Goal: Task Accomplishment & Management: Use online tool/utility

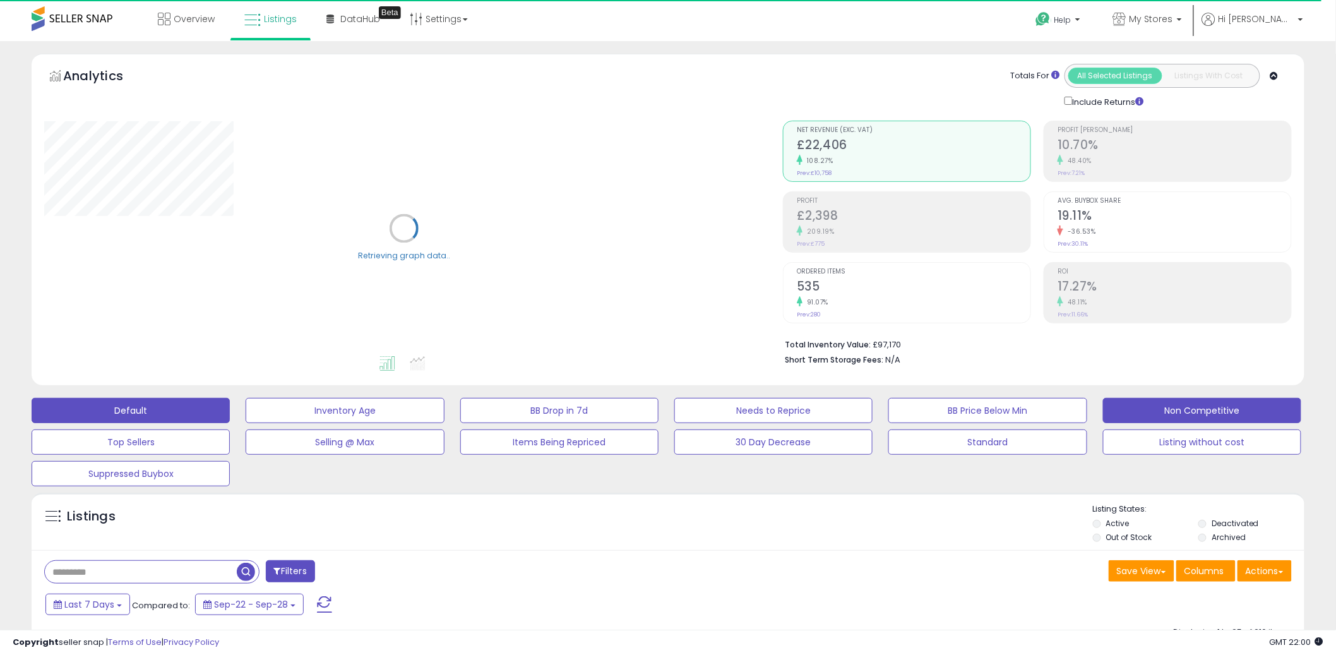
click at [1179, 404] on button "Non Competitive" at bounding box center [1202, 410] width 198 height 25
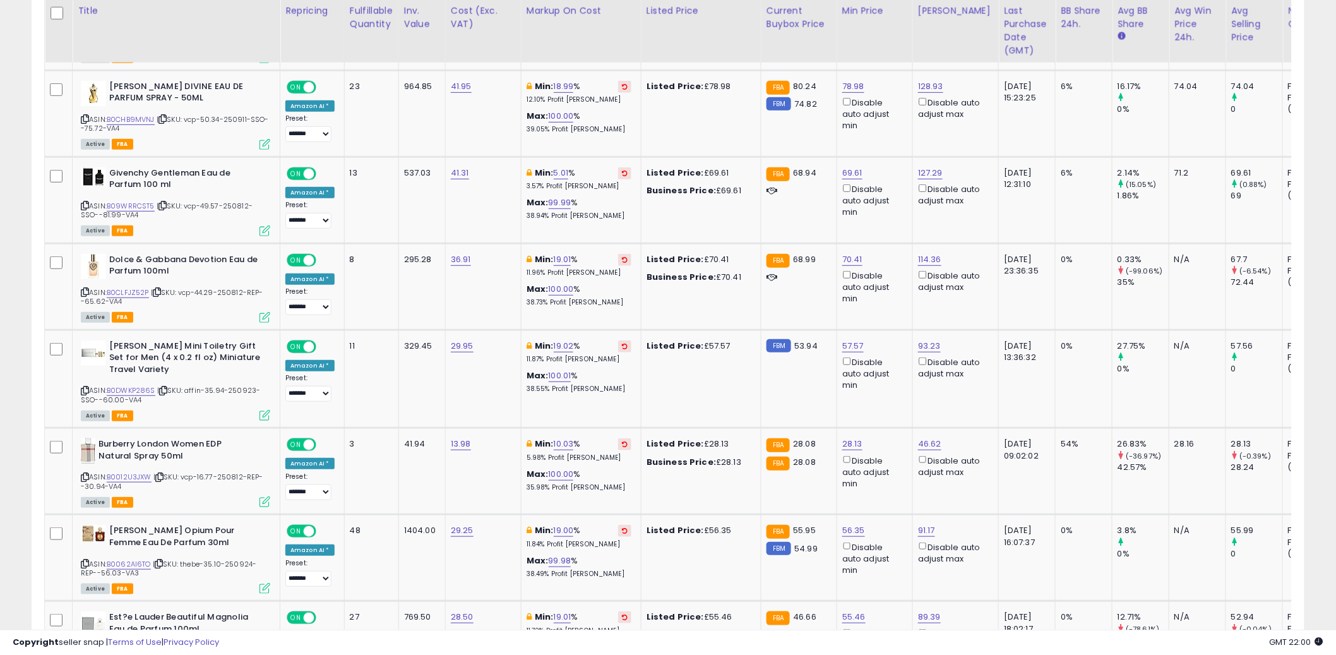
scroll to position [2337, 0]
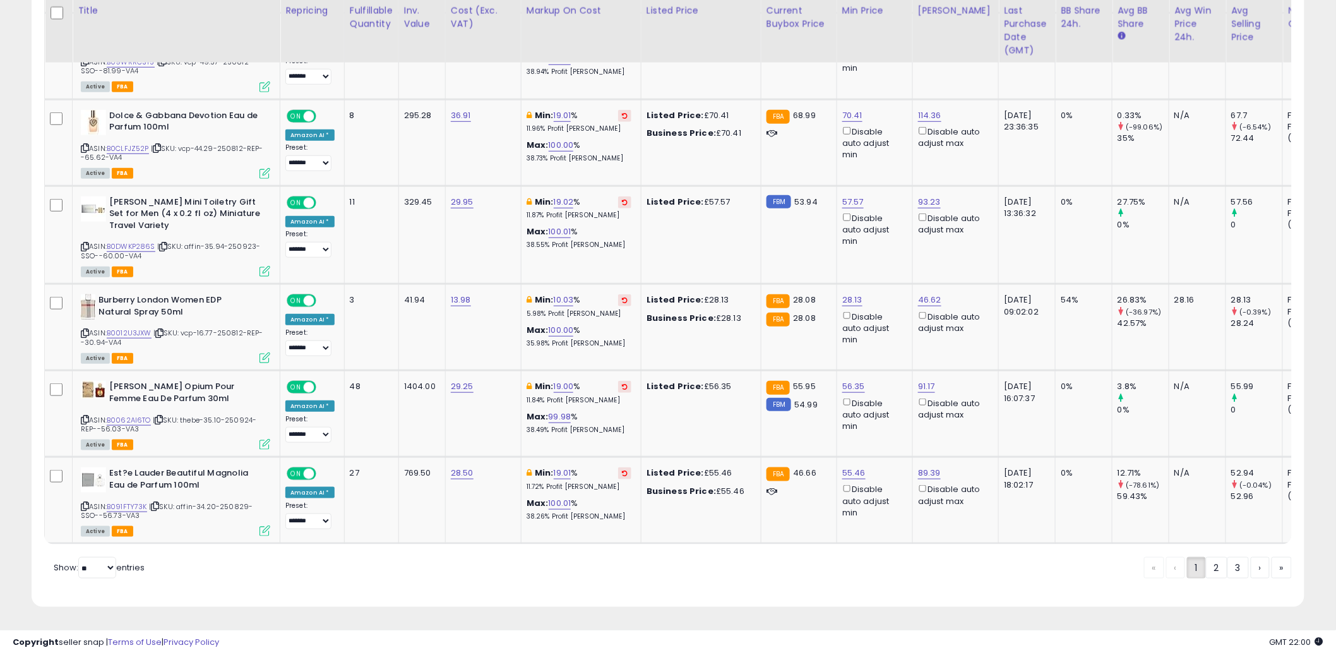
drag, startPoint x: 1231, startPoint y: 570, endPoint x: 1202, endPoint y: 581, distance: 31.0
click at [1230, 570] on link "3" at bounding box center [1238, 567] width 21 height 21
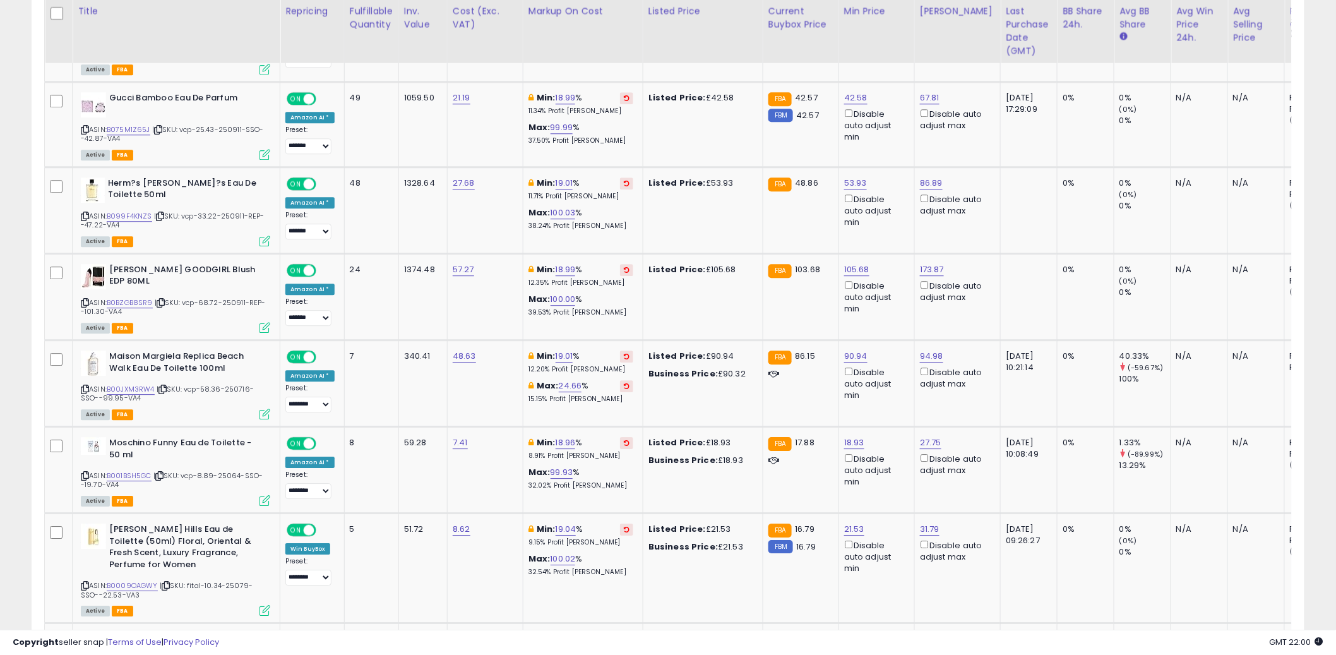
scroll to position [1487, 0]
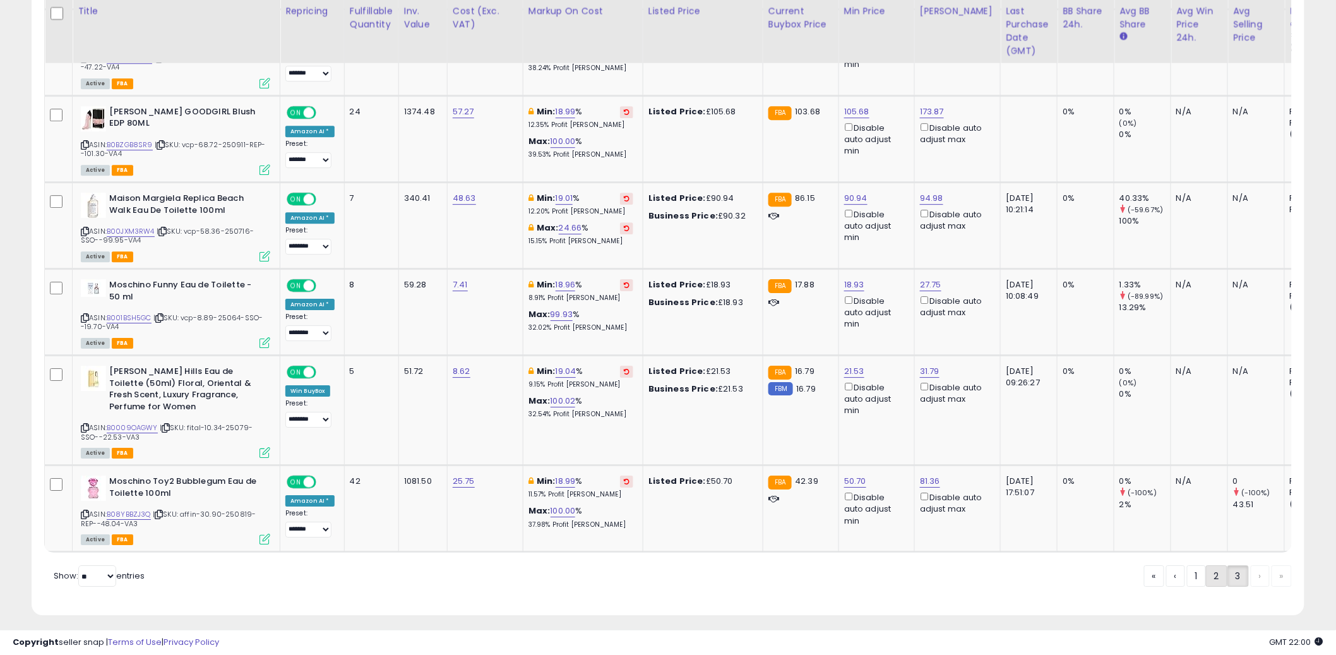
click at [1214, 570] on link "2" at bounding box center [1216, 575] width 21 height 21
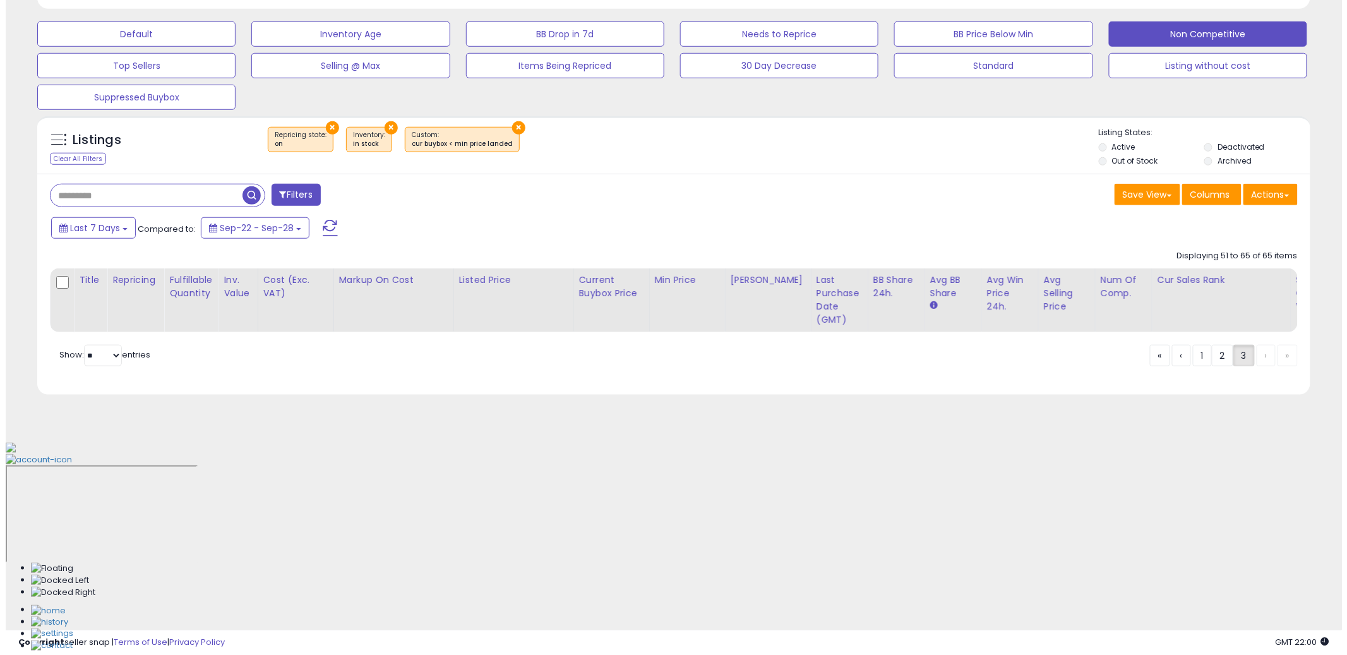
scroll to position [174, 0]
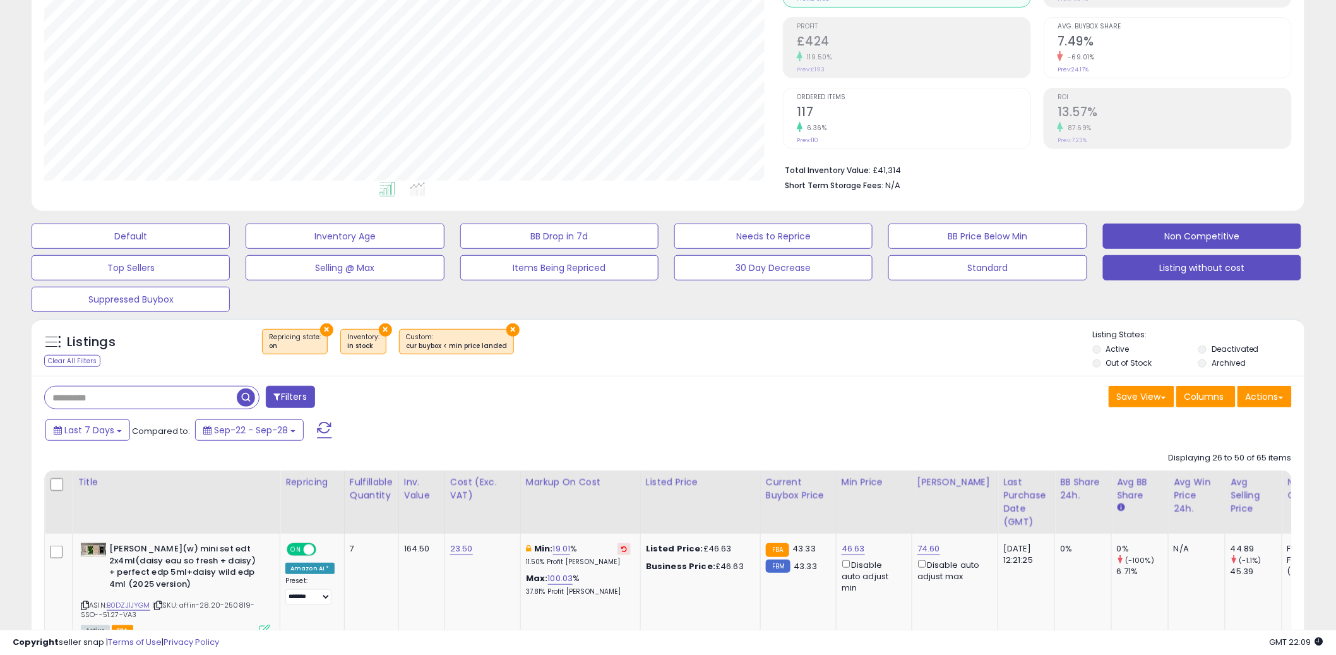
click at [1199, 271] on button "Listing without cost" at bounding box center [1202, 267] width 198 height 25
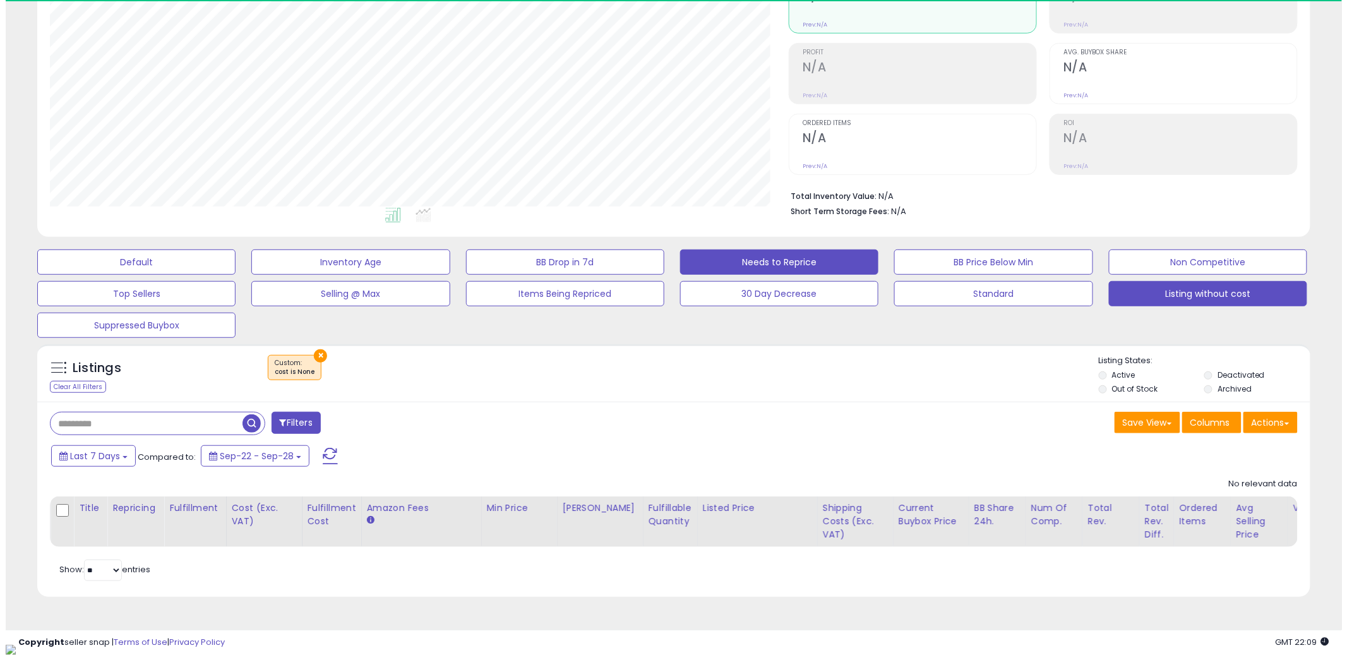
scroll to position [259, 739]
click at [791, 255] on button "Needs to Reprice" at bounding box center [773, 261] width 198 height 25
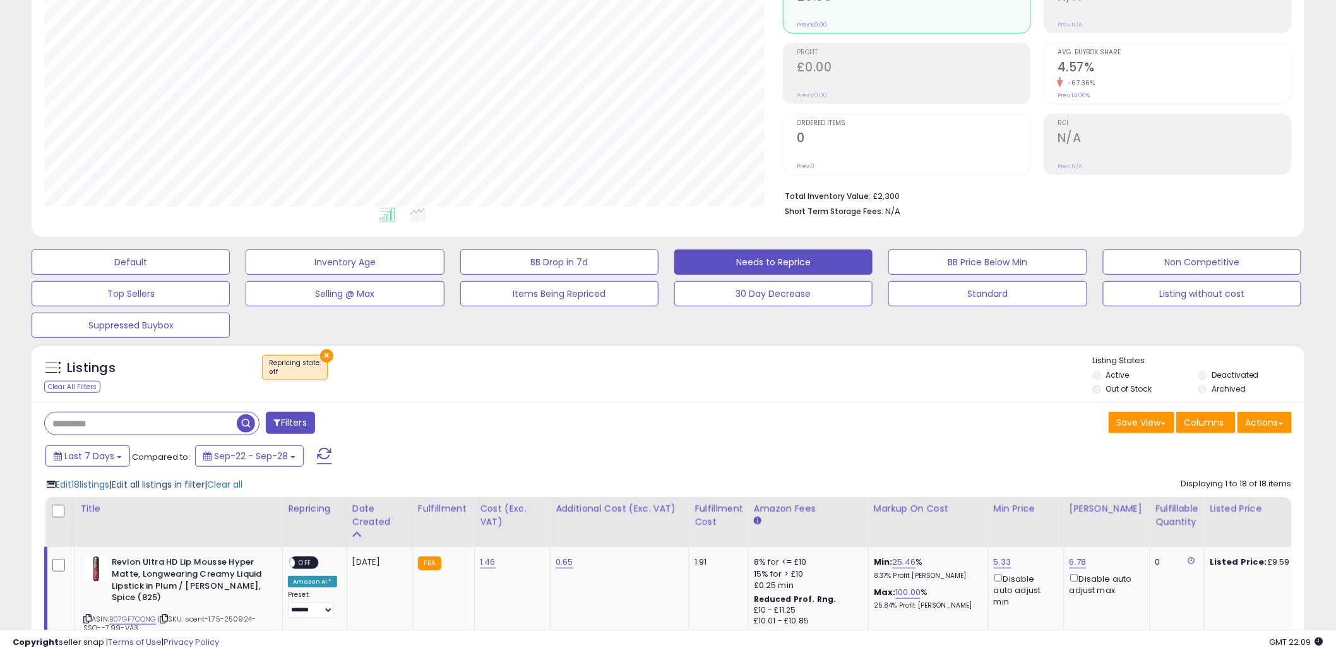
click at [153, 485] on span "Edit all listings in filter" at bounding box center [158, 484] width 93 height 13
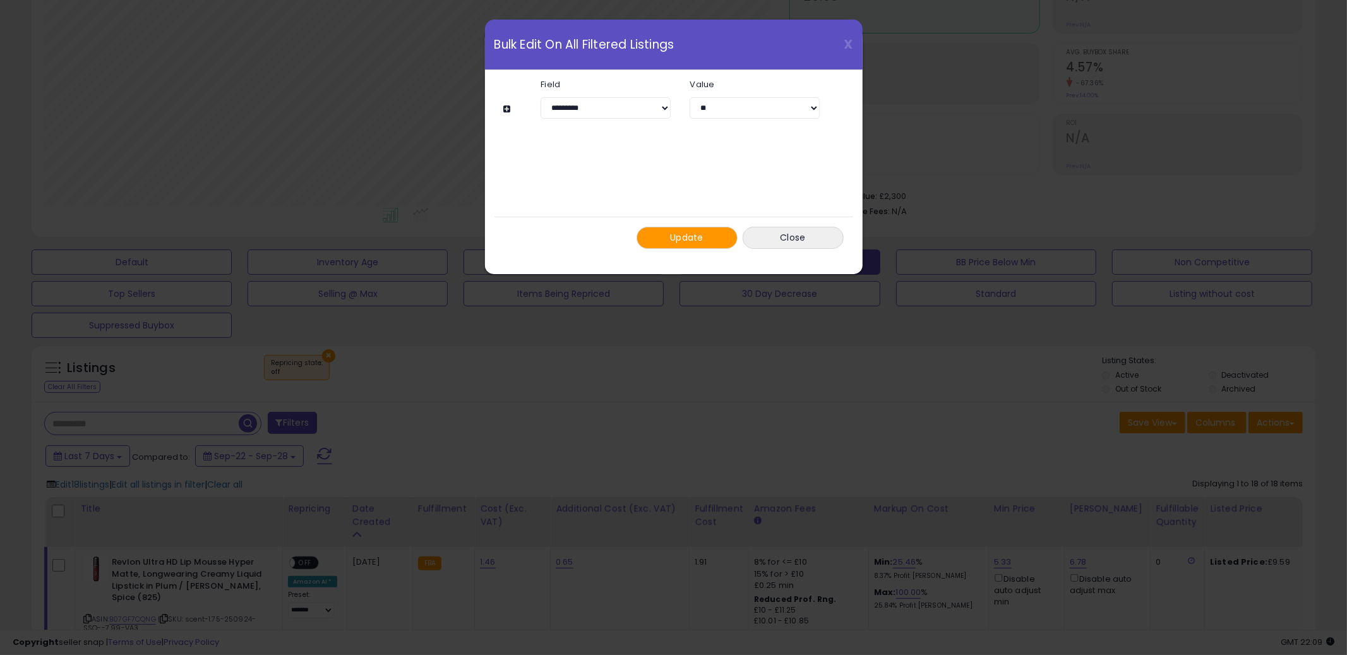
click at [704, 231] on button "Update" at bounding box center [687, 238] width 101 height 22
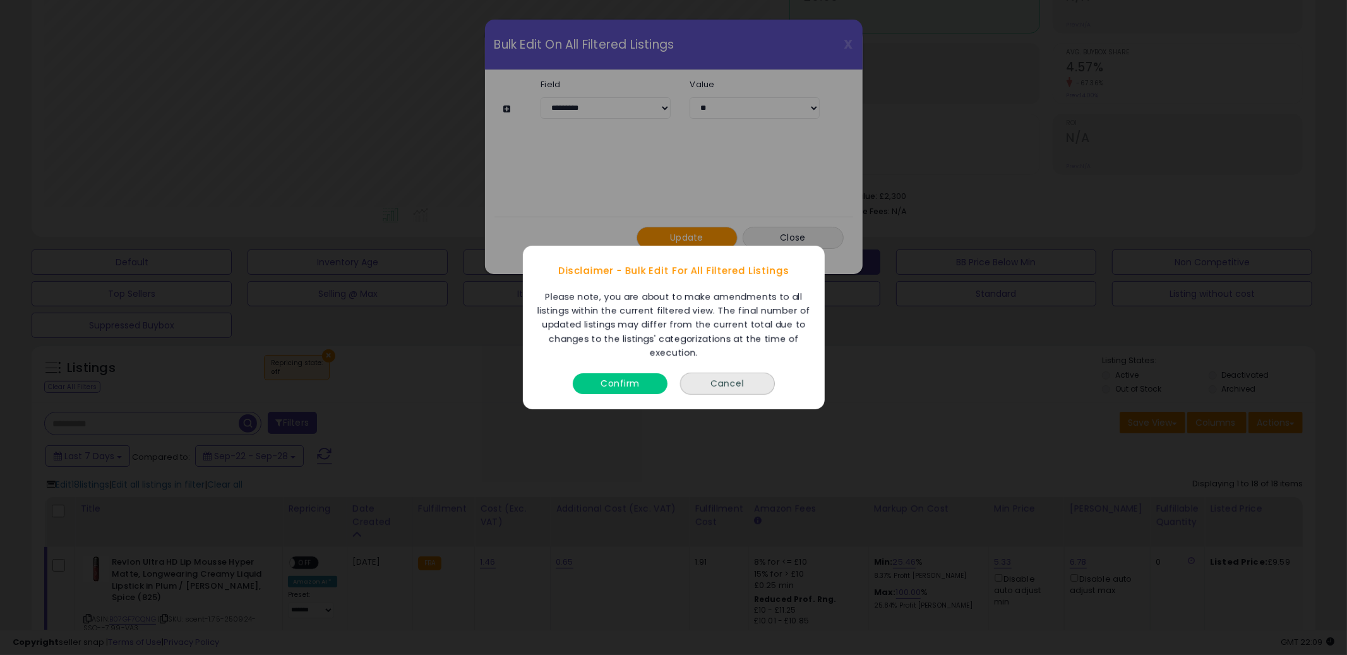
click at [640, 392] on div "Confirm" at bounding box center [620, 380] width 101 height 33
drag, startPoint x: 637, startPoint y: 383, endPoint x: 647, endPoint y: 390, distance: 12.8
click at [637, 383] on button "Confirm" at bounding box center [620, 383] width 95 height 21
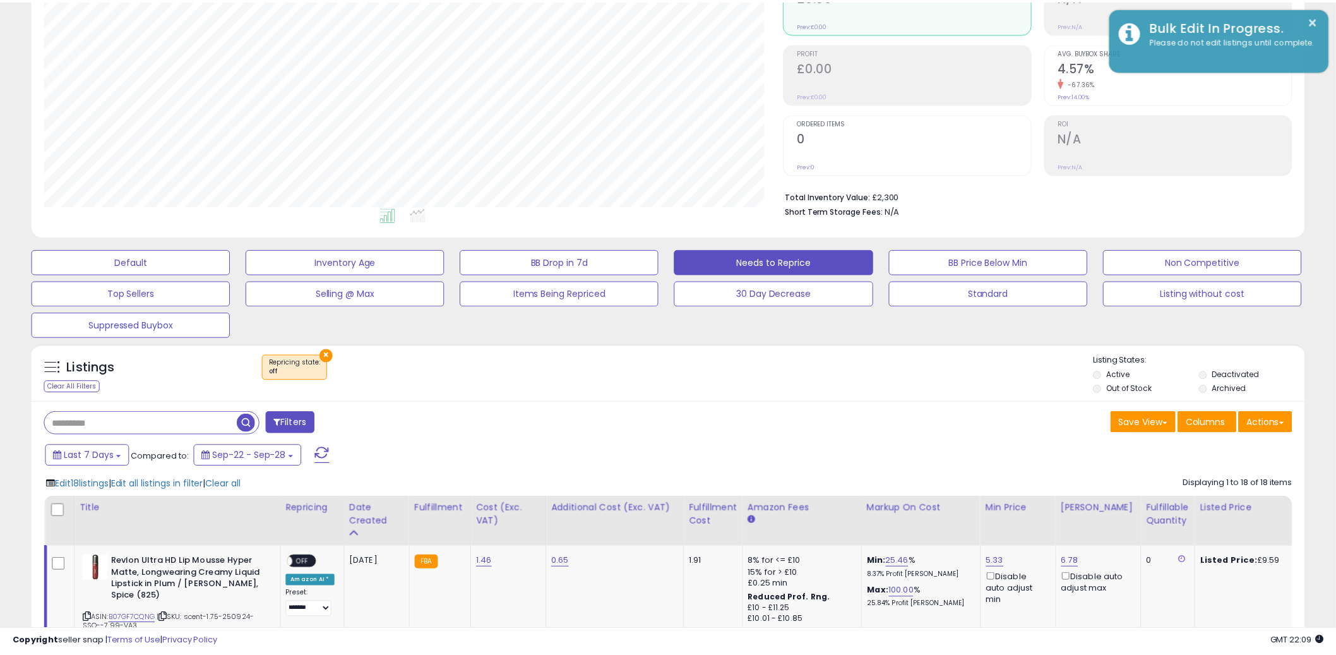
scroll to position [631253, 630772]
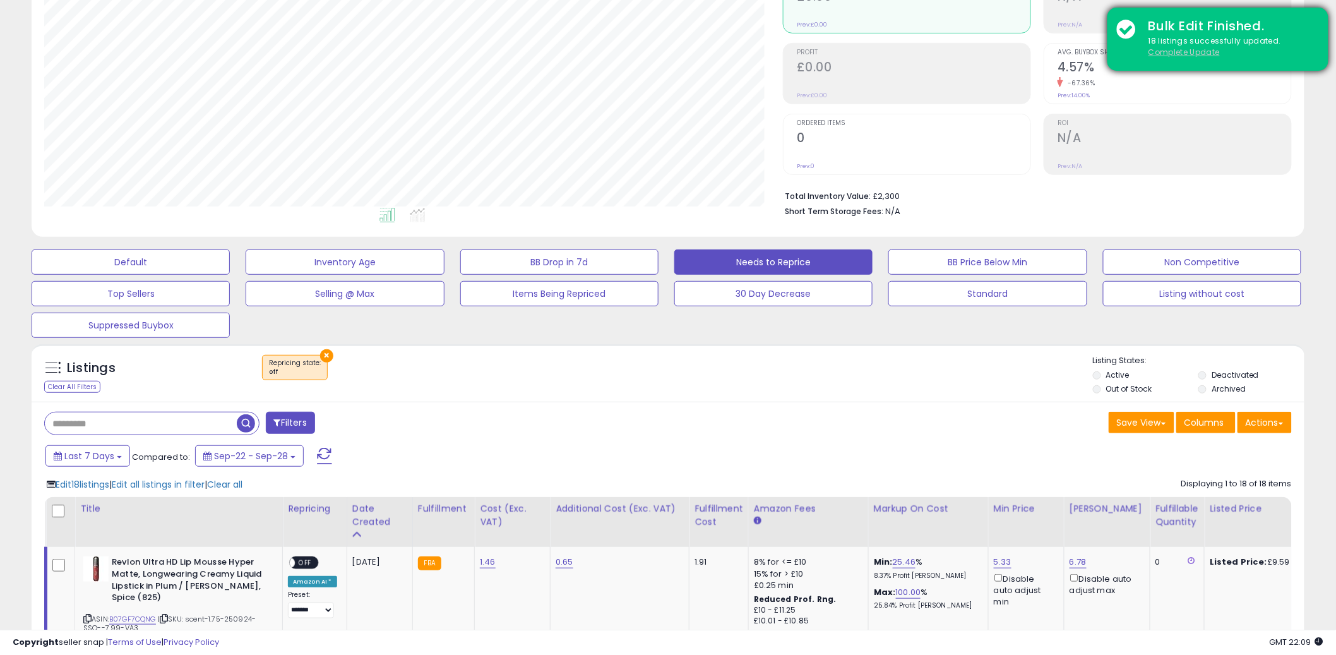
click at [1175, 49] on u "Complete Update" at bounding box center [1184, 52] width 71 height 11
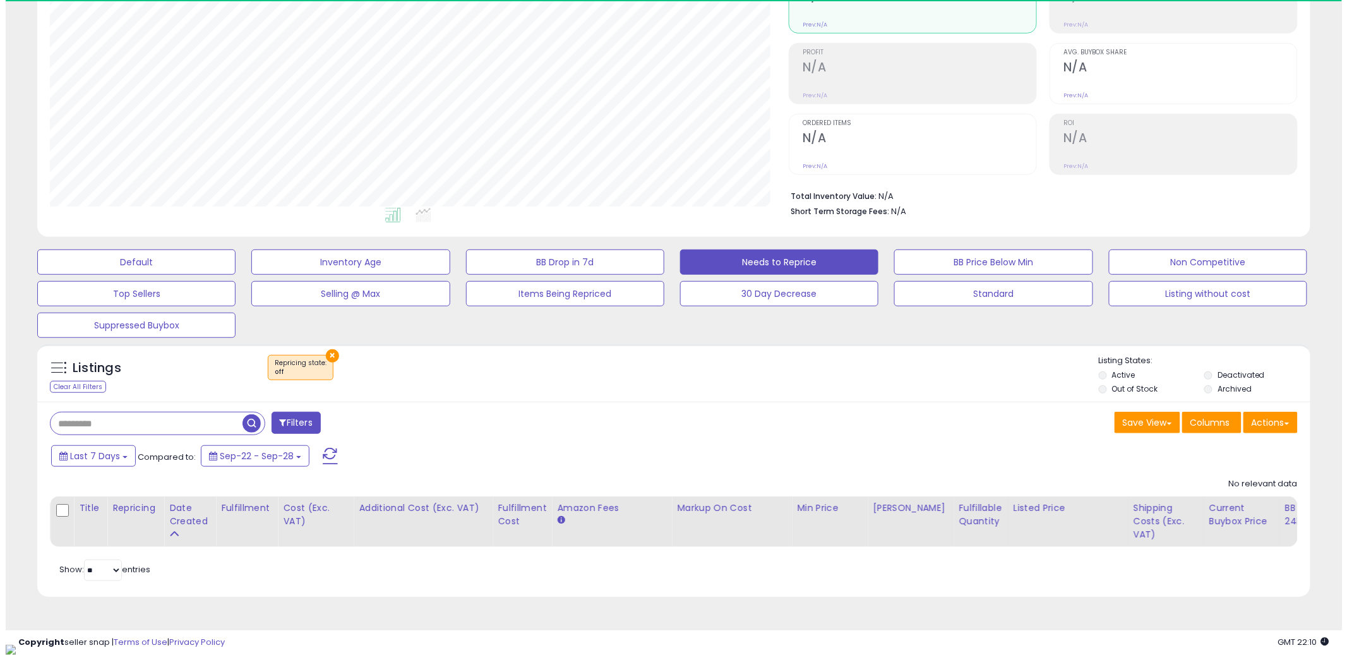
scroll to position [259, 739]
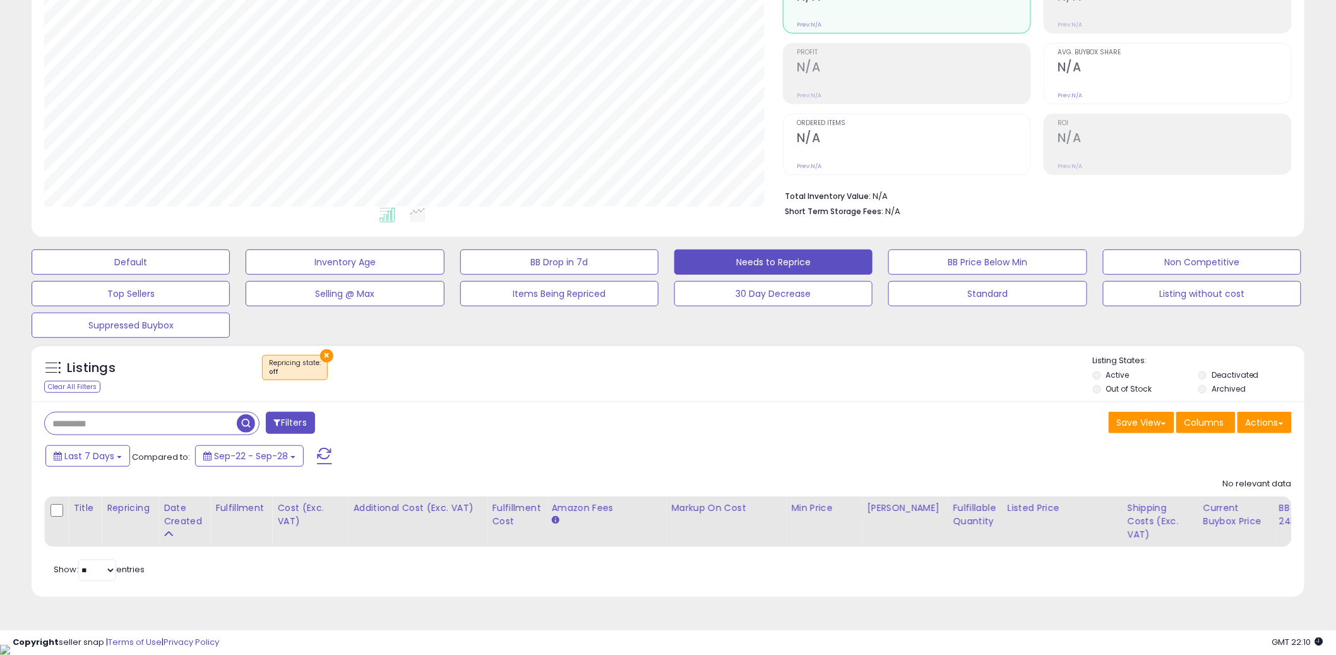
click at [658, 487] on div "No relevant data Title Repricing Date Created" at bounding box center [668, 509] width 1248 height 75
click at [167, 273] on button "Default" at bounding box center [131, 261] width 198 height 25
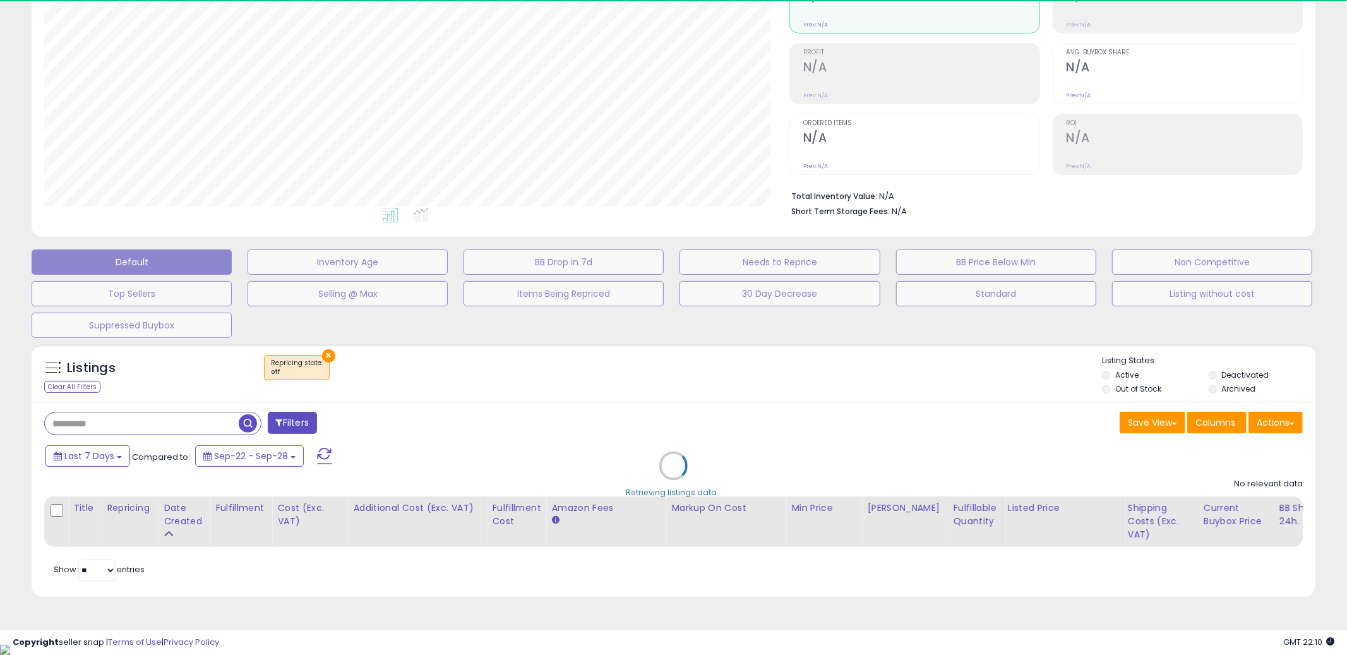
select select "**"
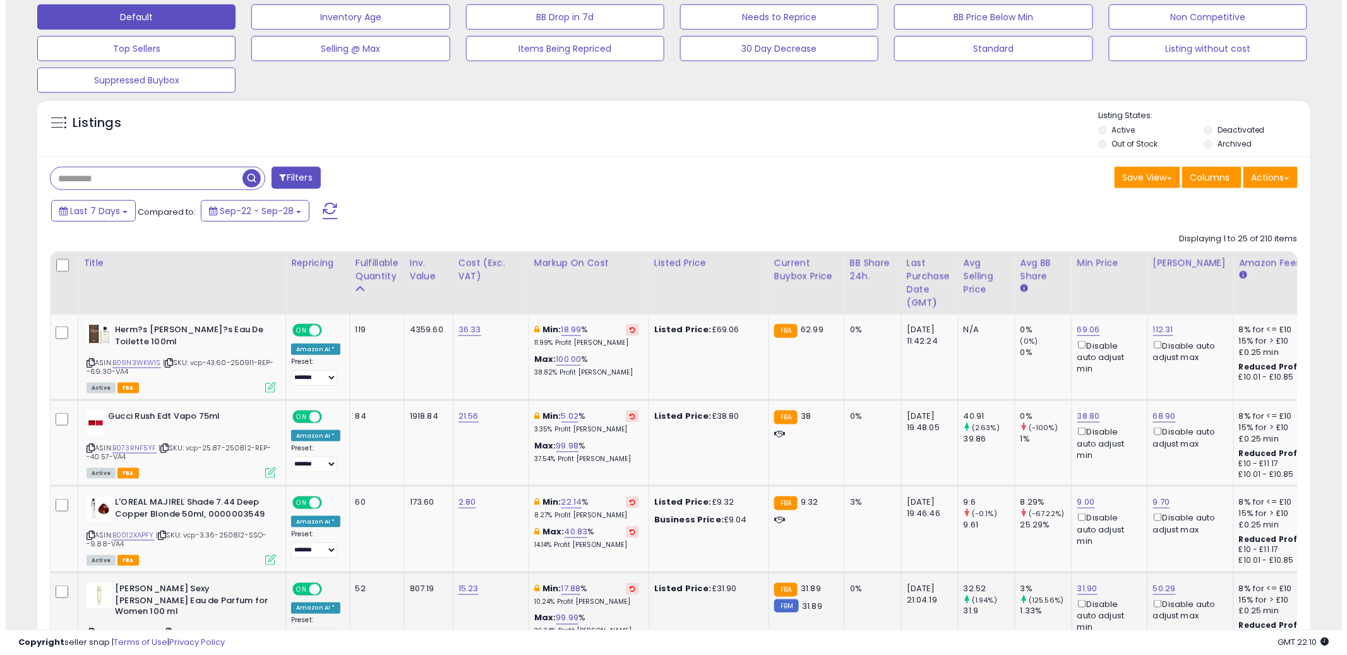
scroll to position [546, 0]
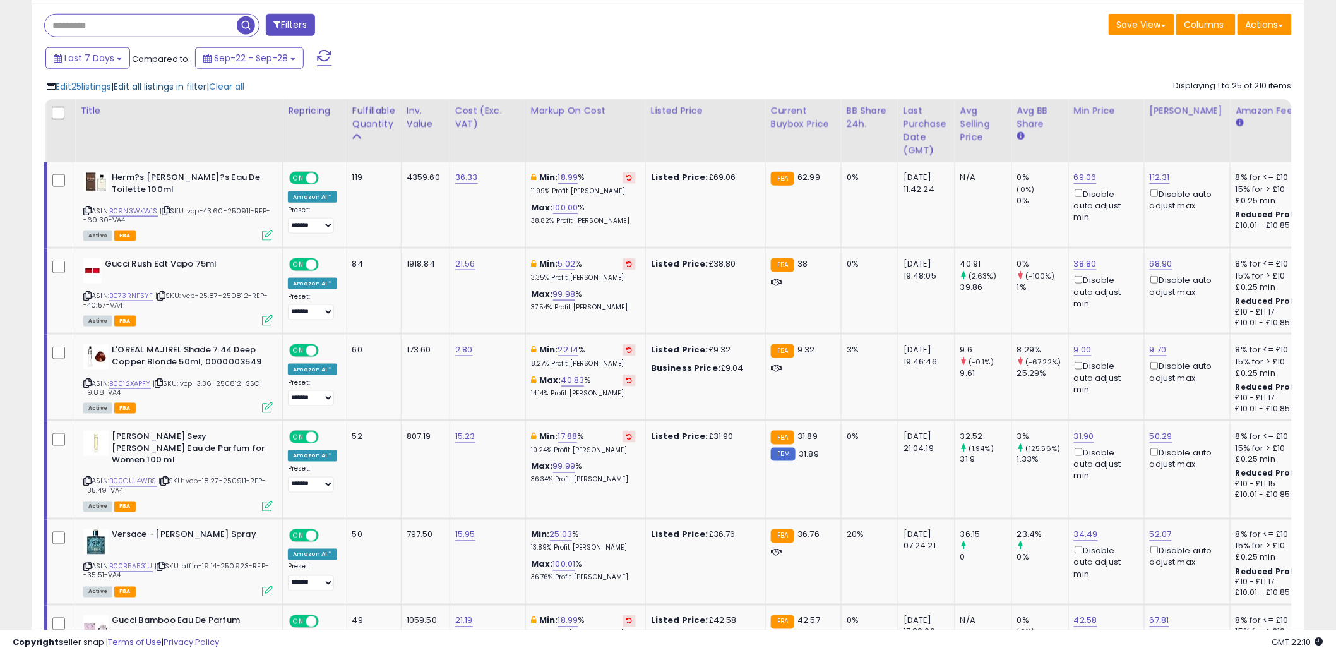
click at [149, 88] on span "Edit all listings in filter" at bounding box center [160, 86] width 93 height 13
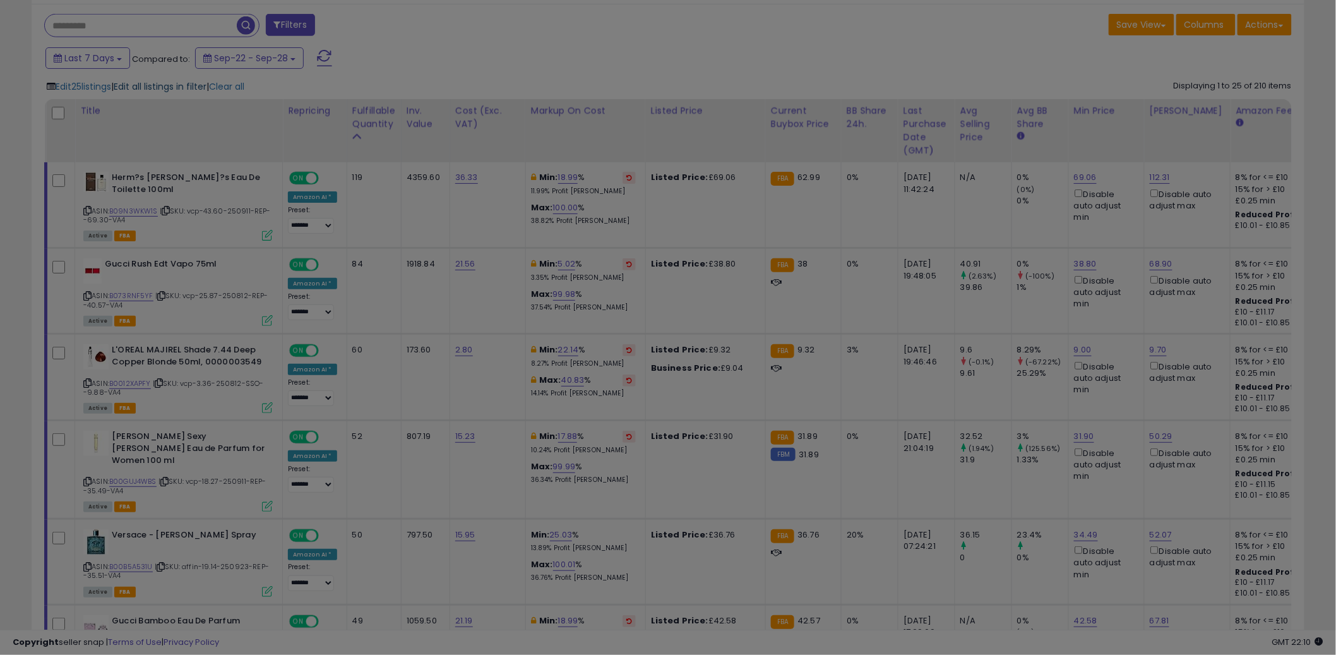
scroll to position [259, 746]
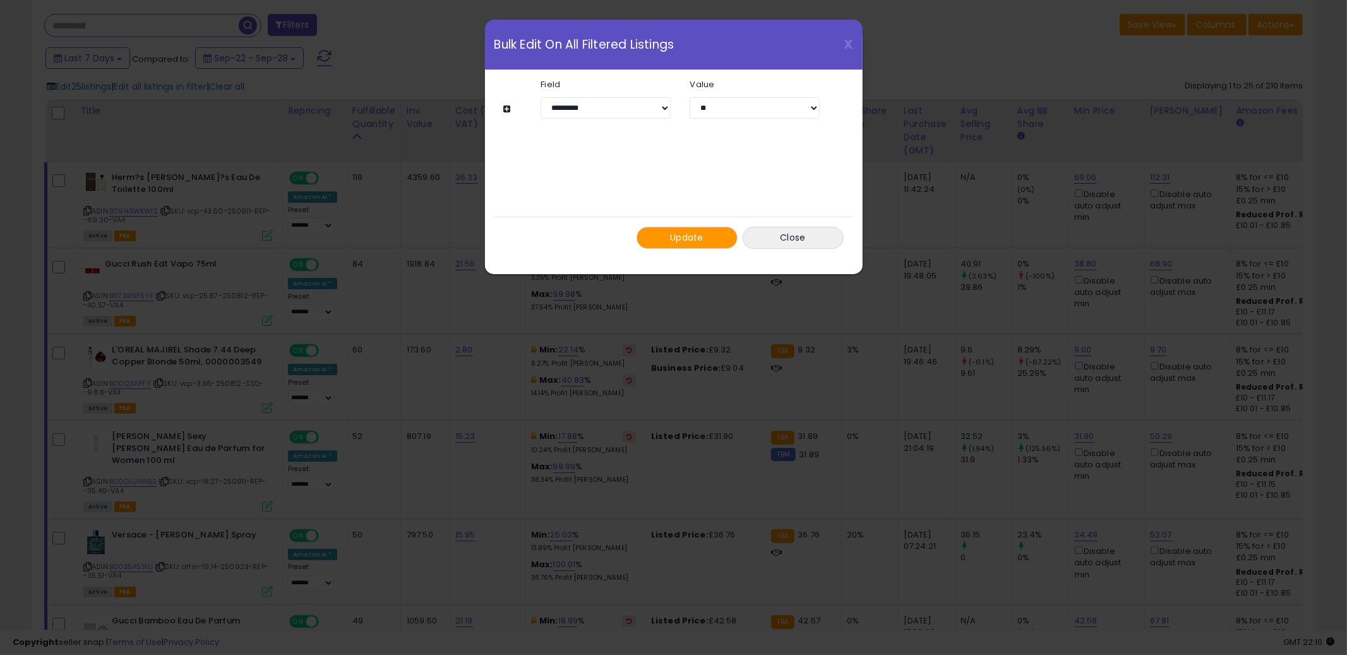
click at [505, 109] on button at bounding box center [509, 108] width 11 height 9
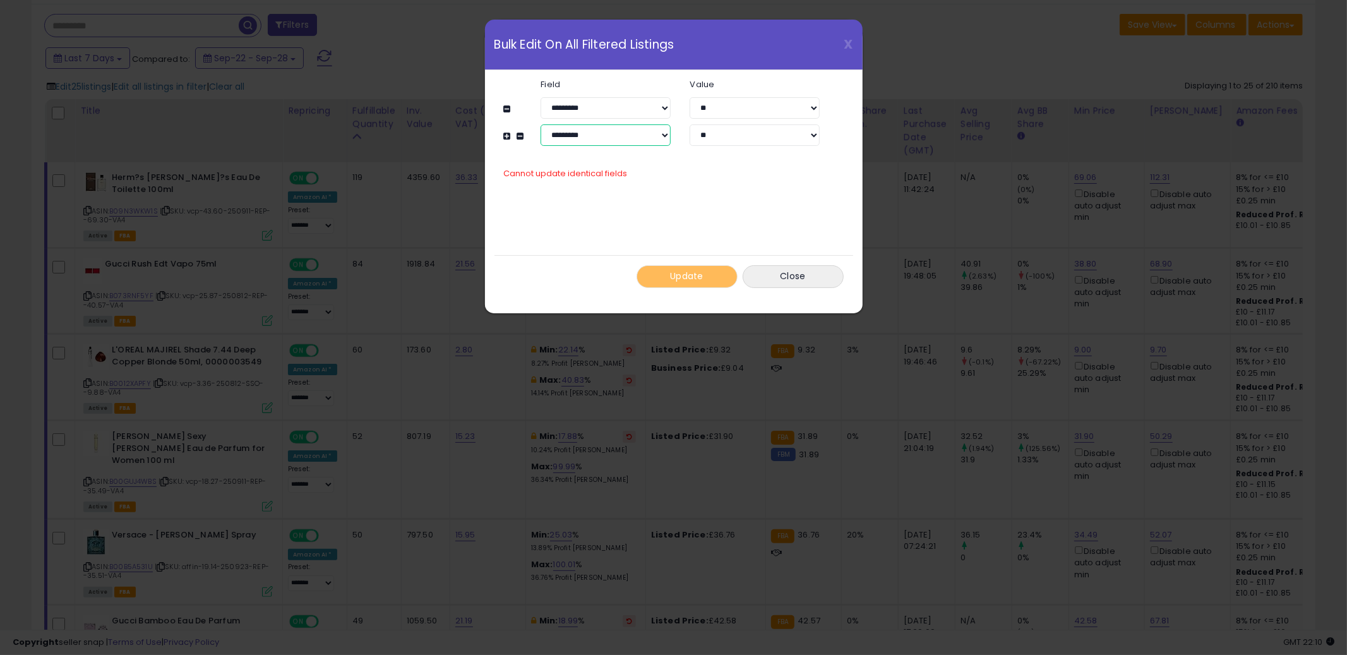
click at [580, 138] on select "**********" at bounding box center [606, 134] width 130 height 21
select select "**********"
click at [541, 124] on select "**********" at bounding box center [606, 134] width 130 height 21
click at [734, 141] on input "number" at bounding box center [755, 134] width 130 height 21
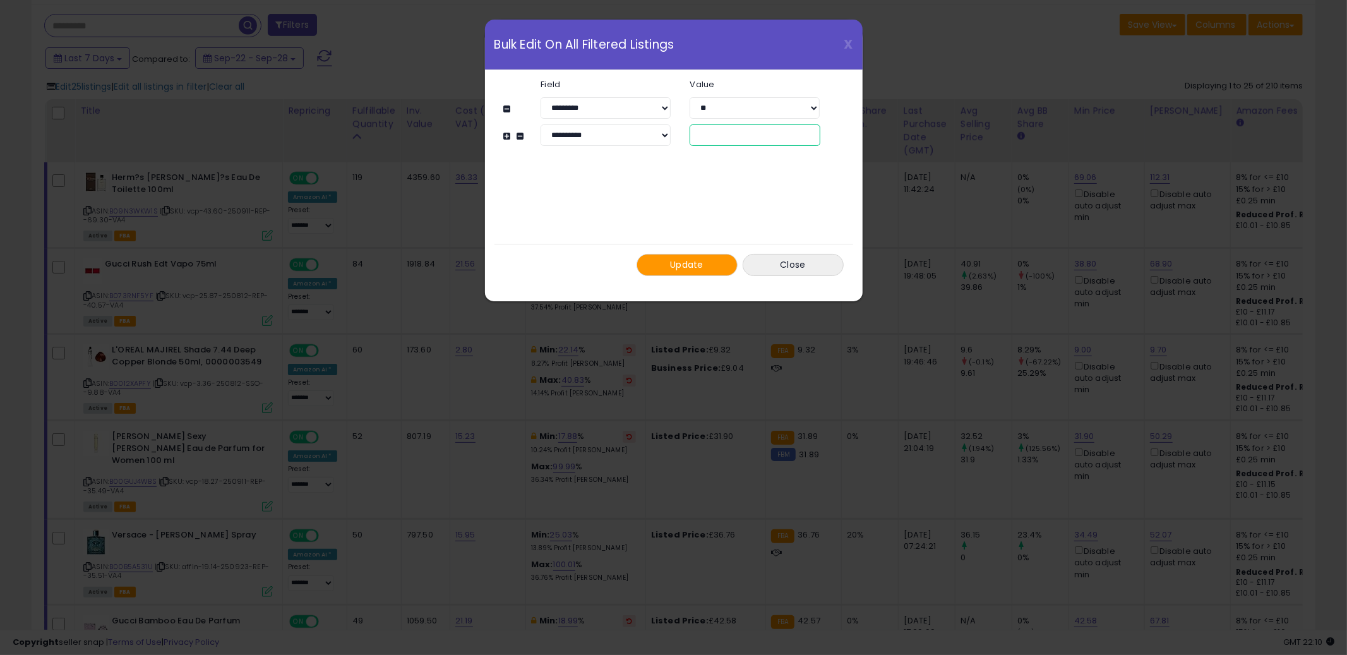
type input "**"
click at [690, 172] on div "**********" at bounding box center [674, 177] width 340 height 215
click at [765, 259] on button "Close" at bounding box center [793, 265] width 101 height 22
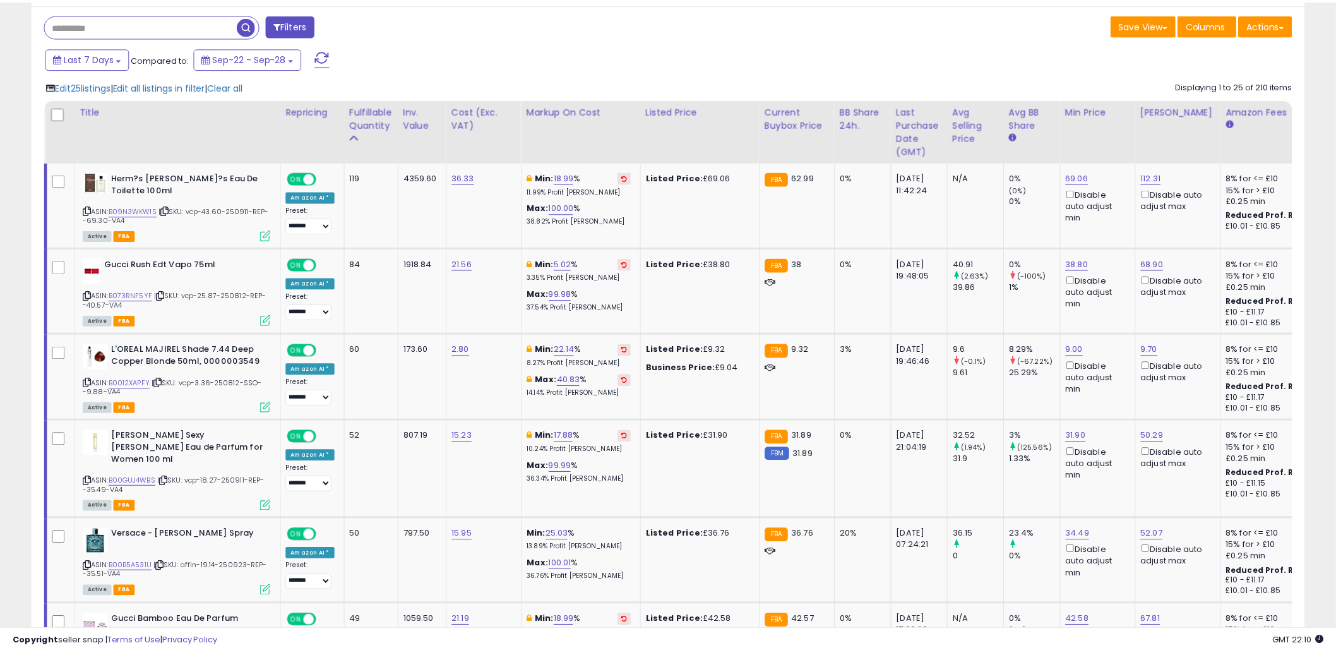
scroll to position [631253, 630772]
